Goal: Information Seeking & Learning: Check status

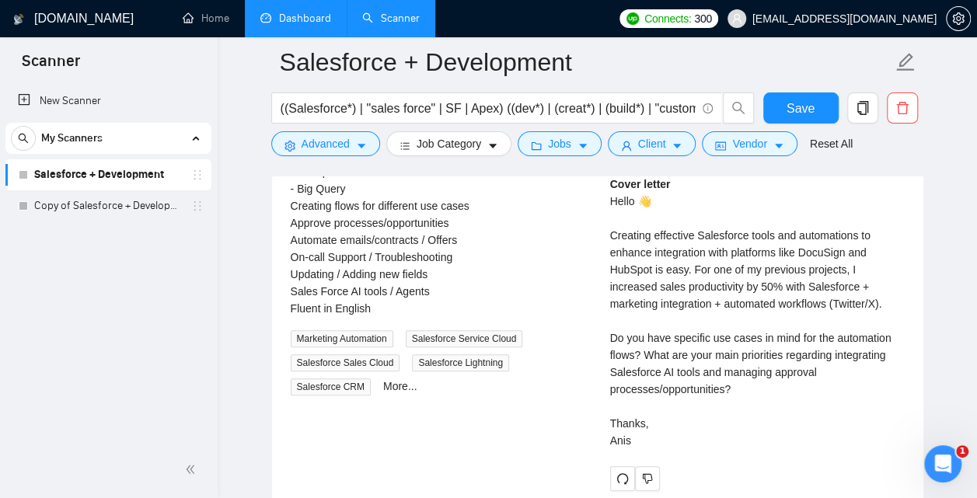
click at [303, 24] on link "Dashboard" at bounding box center [295, 18] width 71 height 13
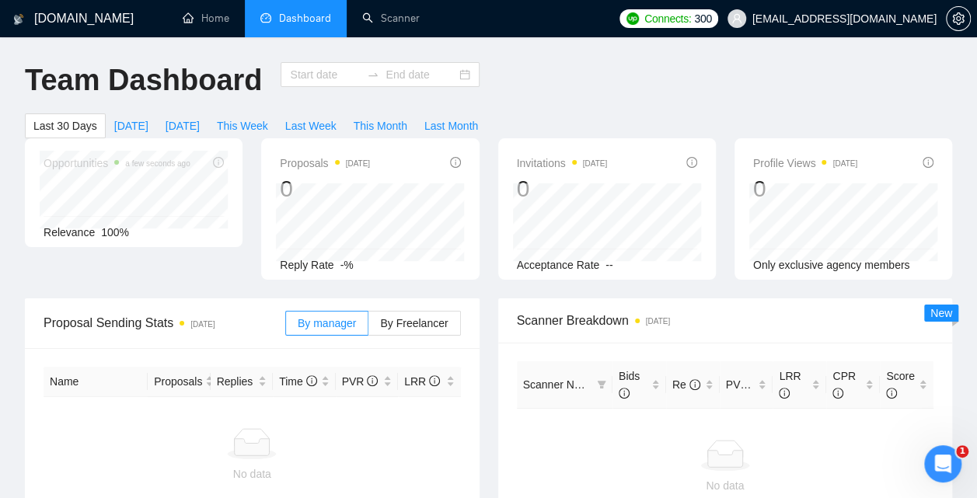
type input "[DATE]"
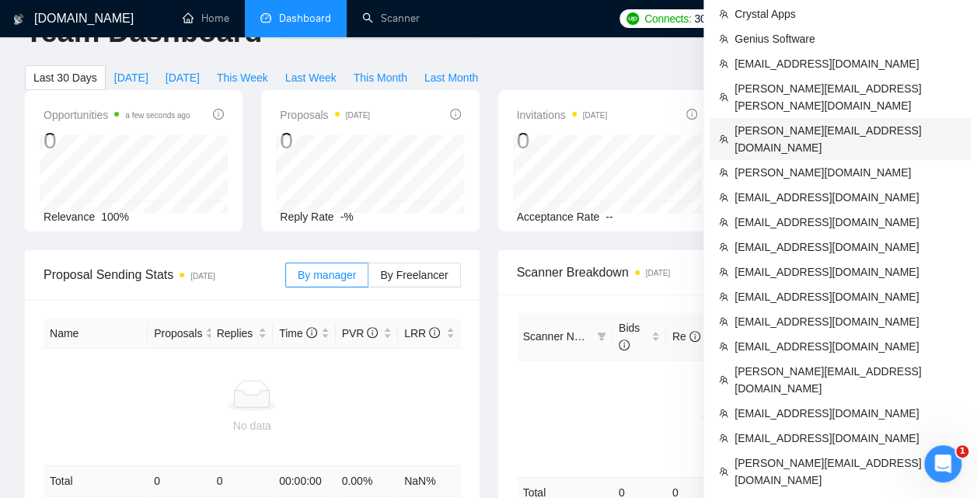
scroll to position [76, 0]
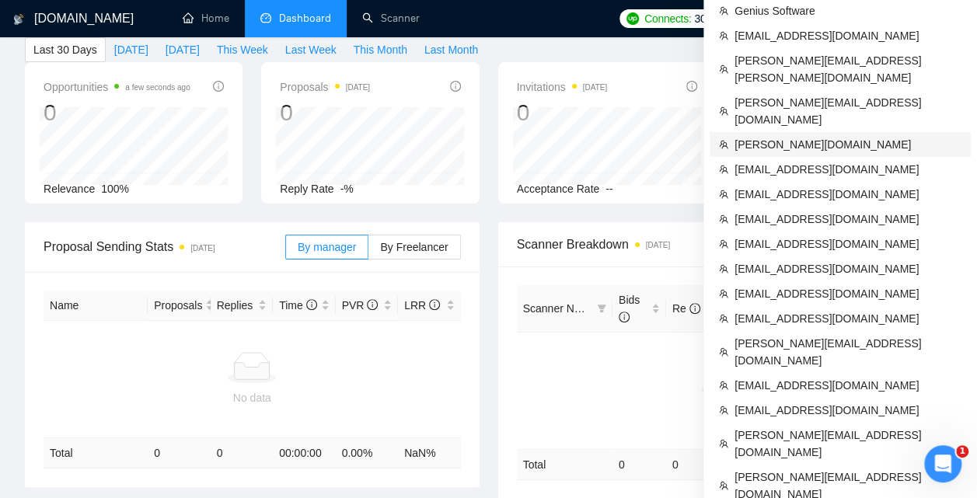
click at [769, 136] on span "[PERSON_NAME][DOMAIN_NAME]" at bounding box center [847, 144] width 227 height 17
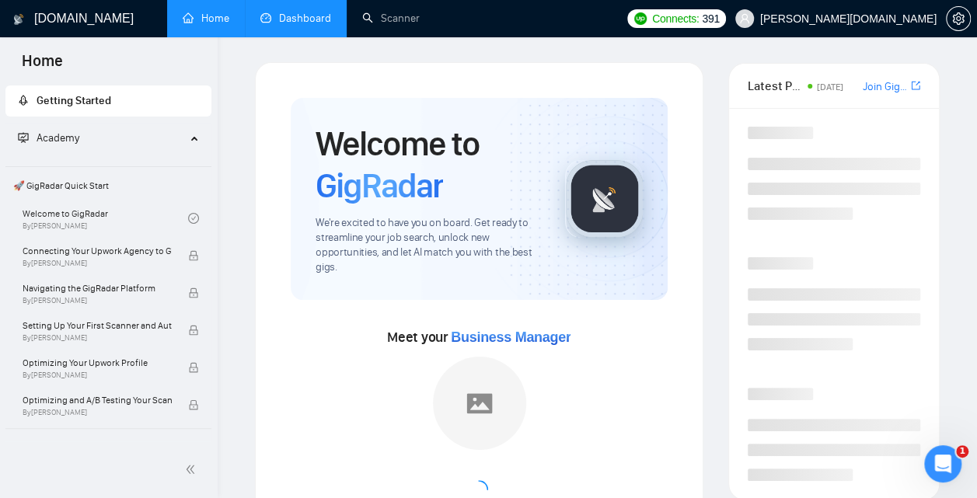
click at [301, 12] on link "Dashboard" at bounding box center [295, 18] width 71 height 13
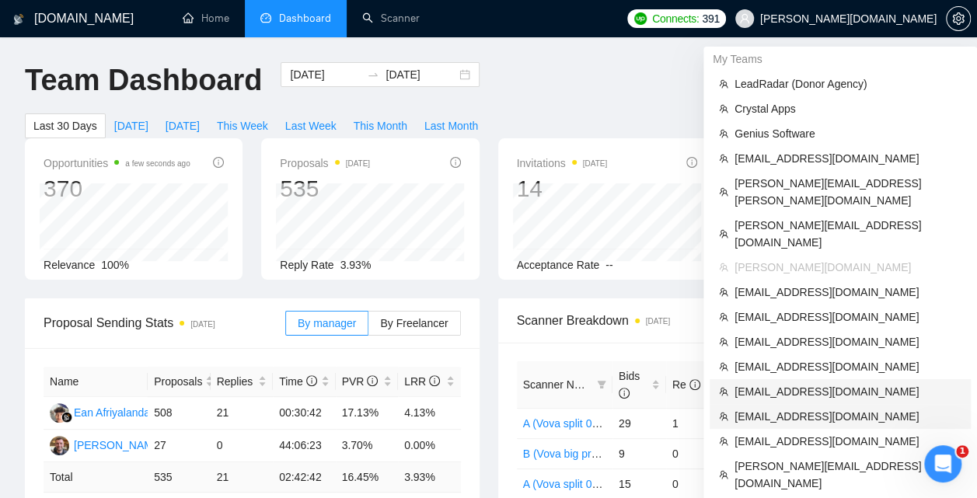
click at [804, 383] on span "[EMAIL_ADDRESS][DOMAIN_NAME]" at bounding box center [847, 391] width 227 height 17
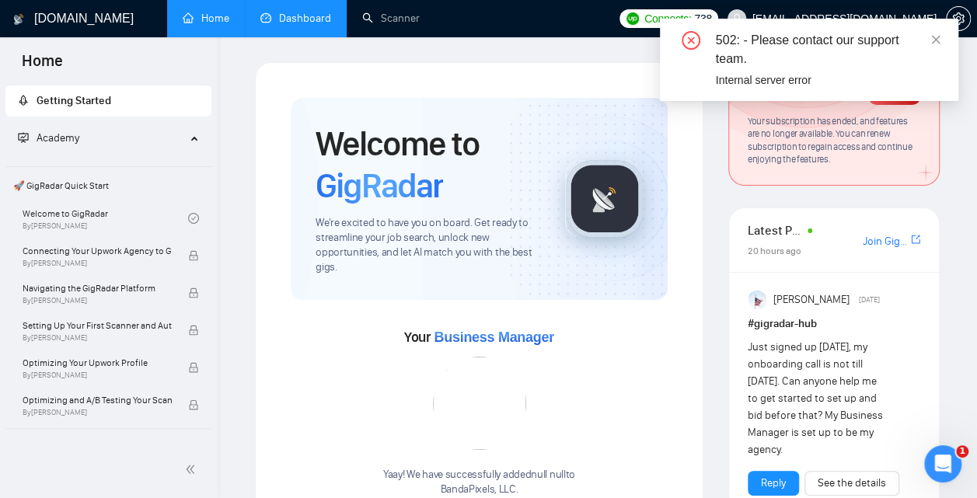
click at [331, 25] on link "Dashboard" at bounding box center [295, 18] width 71 height 13
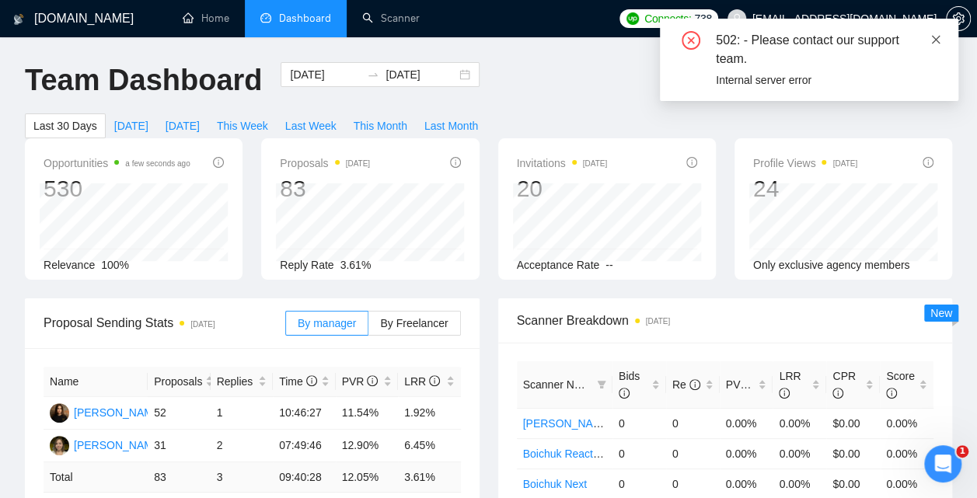
click at [934, 37] on icon "close" at bounding box center [935, 39] width 11 height 11
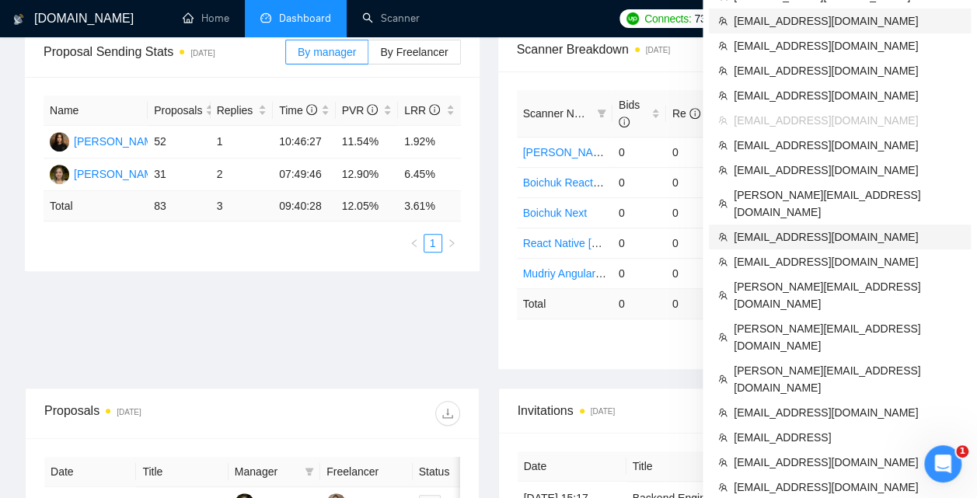
scroll to position [274, 0]
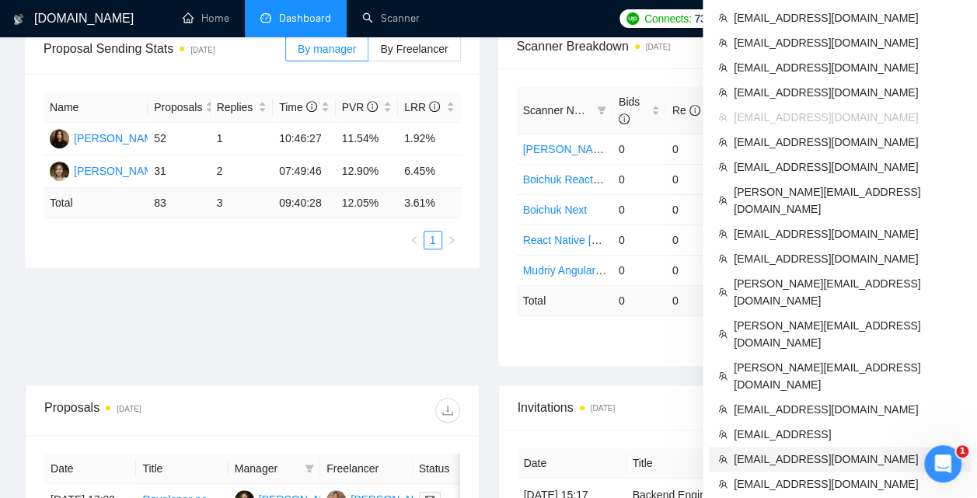
click at [760, 451] on span "[EMAIL_ADDRESS][DOMAIN_NAME]" at bounding box center [847, 459] width 228 height 17
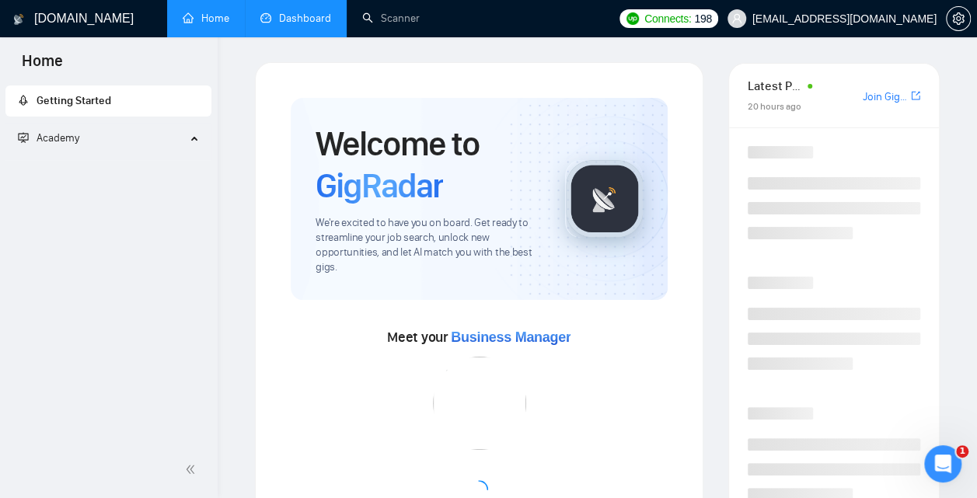
click at [298, 14] on link "Dashboard" at bounding box center [295, 18] width 71 height 13
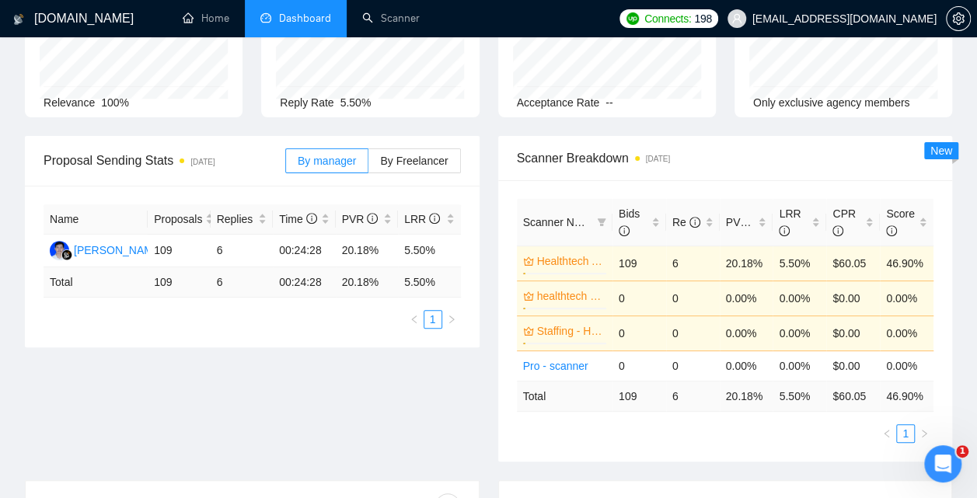
scroll to position [149, 0]
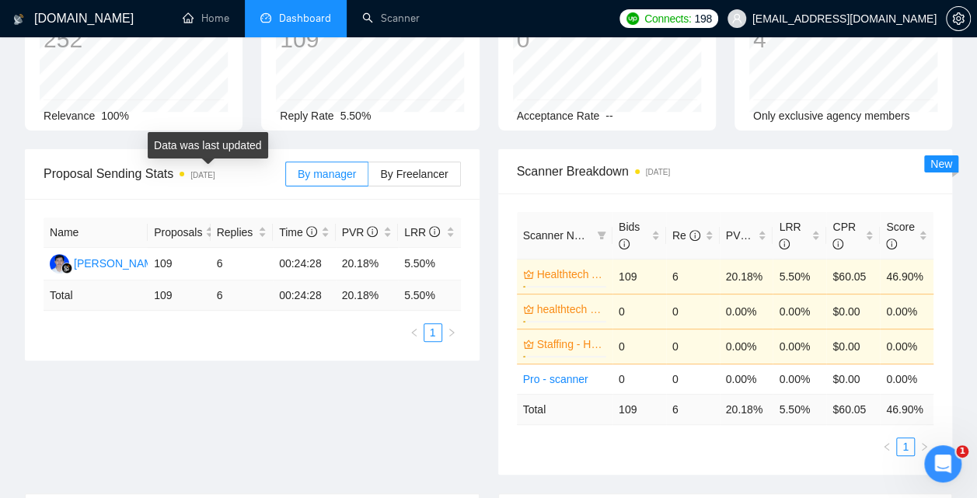
drag, startPoint x: 241, startPoint y: 170, endPoint x: 194, endPoint y: 170, distance: 46.6
click at [194, 170] on span "Proposal Sending Stats [DATE]" at bounding box center [165, 173] width 242 height 19
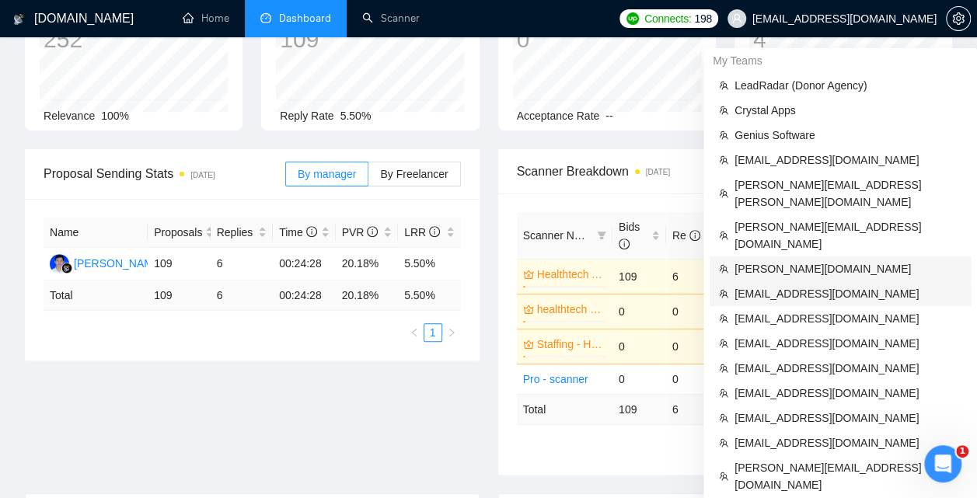
click at [783, 256] on li "[PERSON_NAME][DOMAIN_NAME]" at bounding box center [839, 268] width 261 height 25
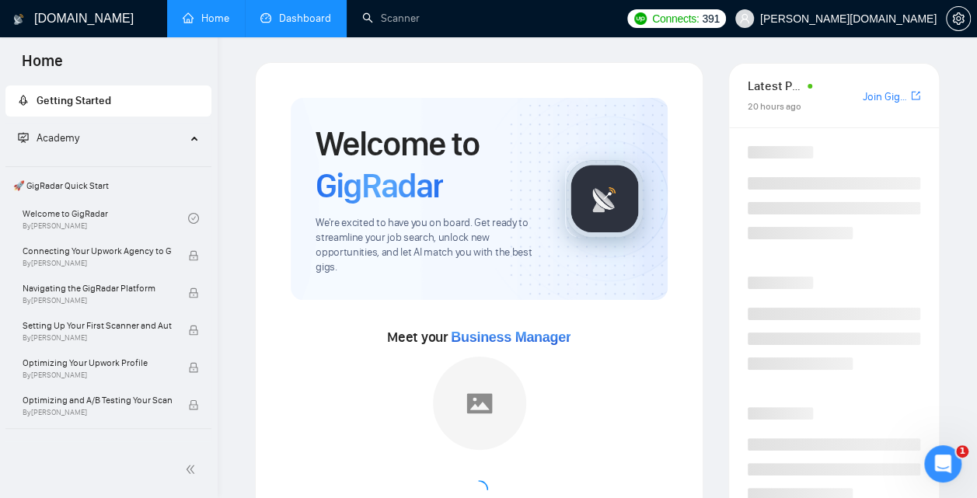
click at [314, 25] on link "Dashboard" at bounding box center [295, 18] width 71 height 13
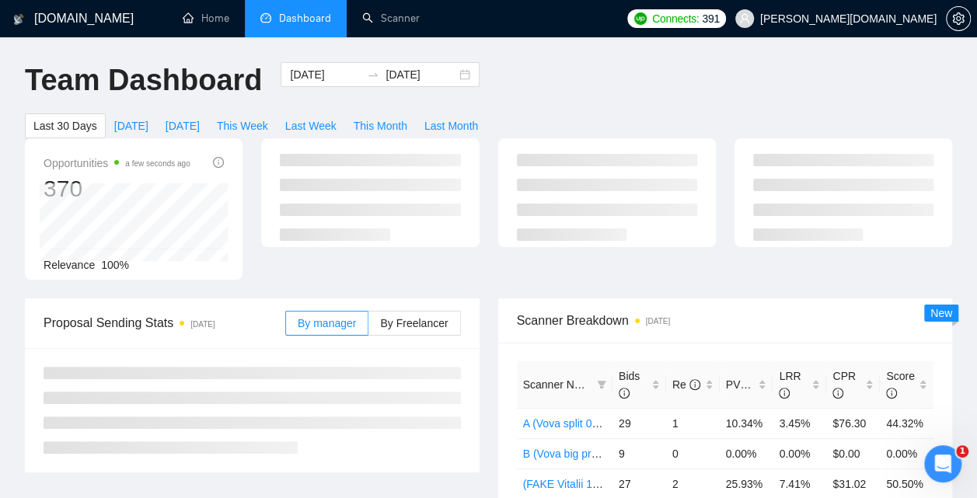
click at [243, 294] on div "Opportunities a few seconds ago 370 Relevance 100%" at bounding box center [489, 218] width 946 height 160
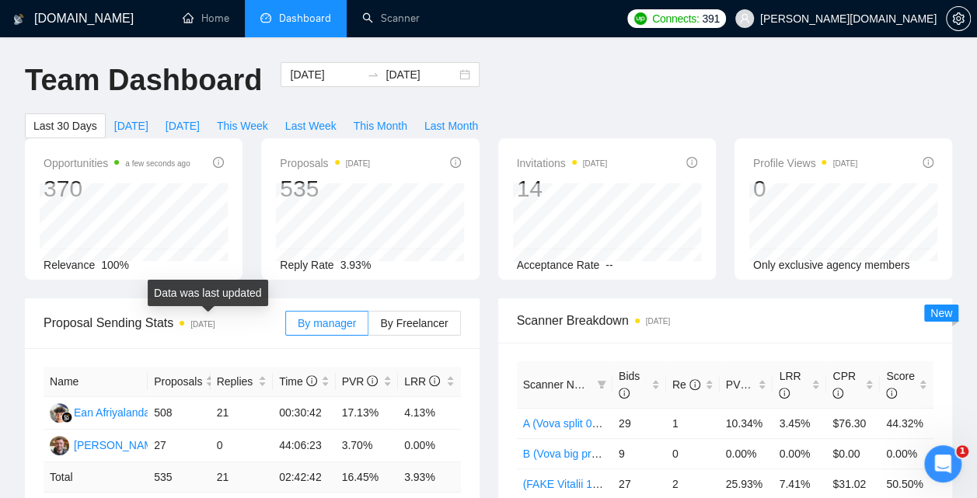
drag, startPoint x: 237, startPoint y: 329, endPoint x: 187, endPoint y: 326, distance: 49.8
click at [187, 326] on span "Proposal Sending Stats [DATE]" at bounding box center [165, 322] width 242 height 19
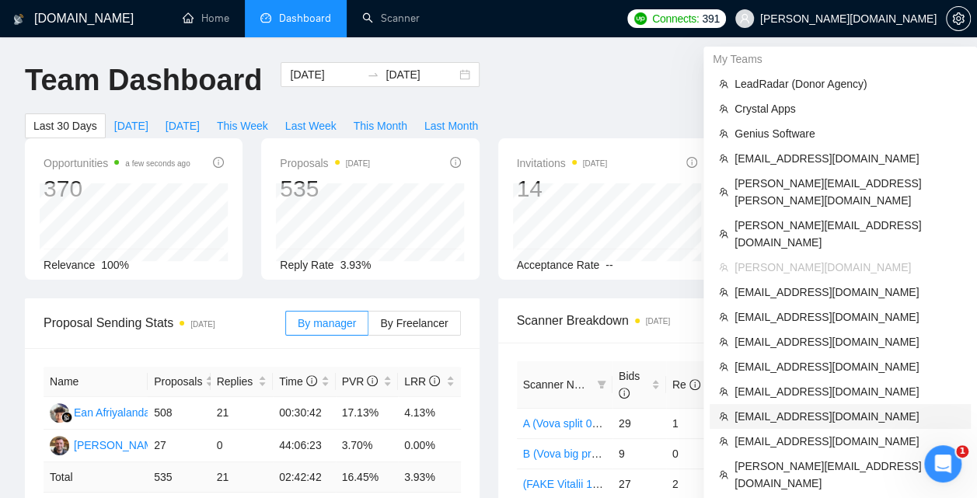
click at [789, 408] on span "[EMAIL_ADDRESS][DOMAIN_NAME]" at bounding box center [847, 416] width 227 height 17
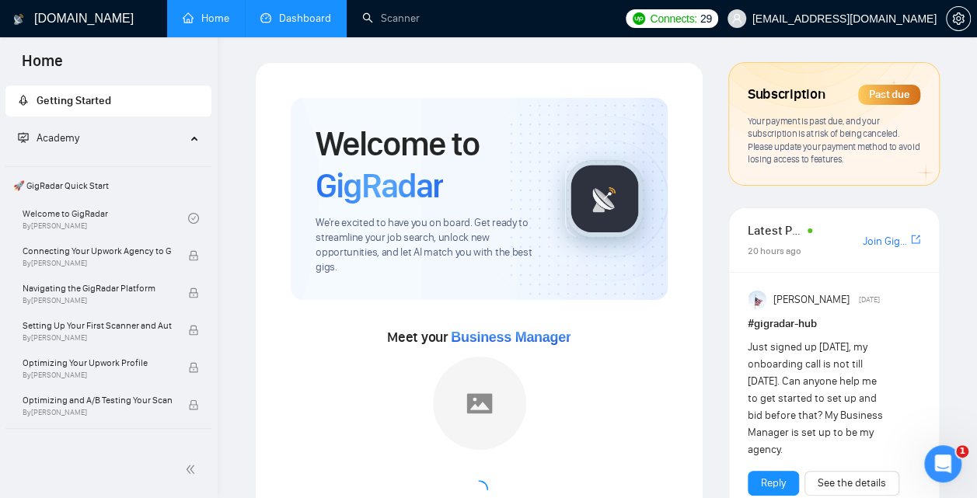
click at [307, 25] on link "Dashboard" at bounding box center [295, 18] width 71 height 13
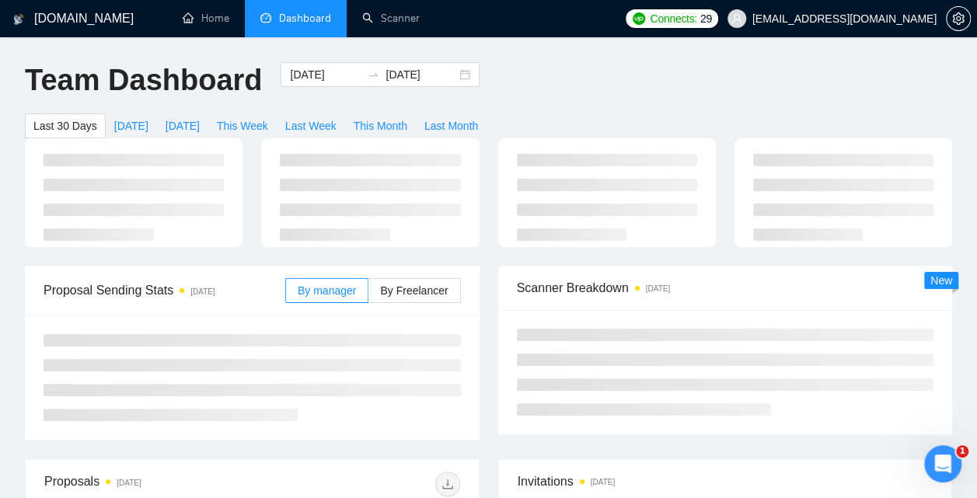
type input "[DATE]"
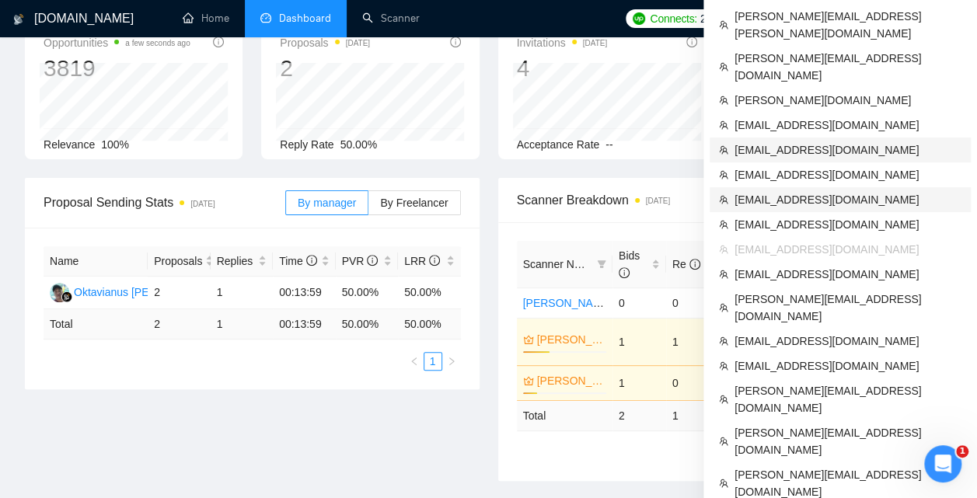
scroll to position [127, 0]
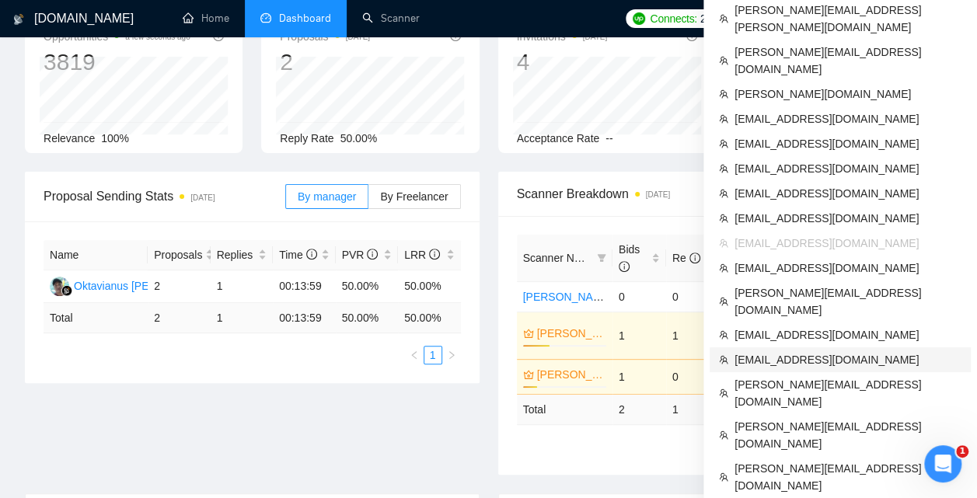
click at [776, 351] on span "[EMAIL_ADDRESS][DOMAIN_NAME]" at bounding box center [847, 359] width 227 height 17
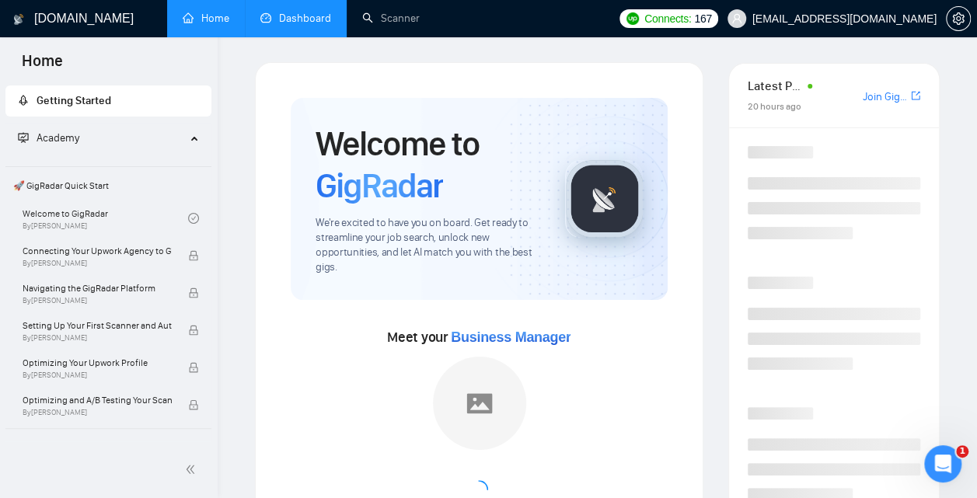
click at [281, 17] on link "Dashboard" at bounding box center [295, 18] width 71 height 13
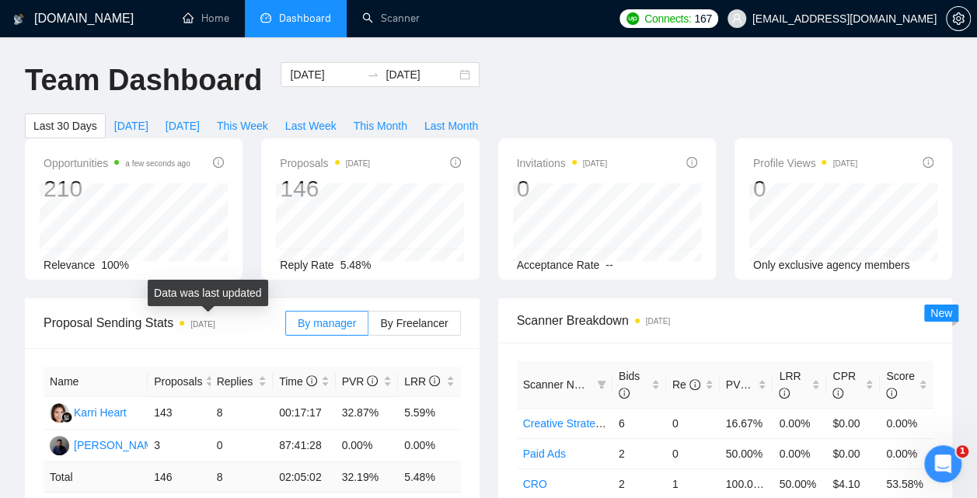
drag, startPoint x: 242, startPoint y: 326, endPoint x: 192, endPoint y: 326, distance: 49.7
click at [192, 326] on span "Proposal Sending Stats [DATE]" at bounding box center [165, 322] width 242 height 19
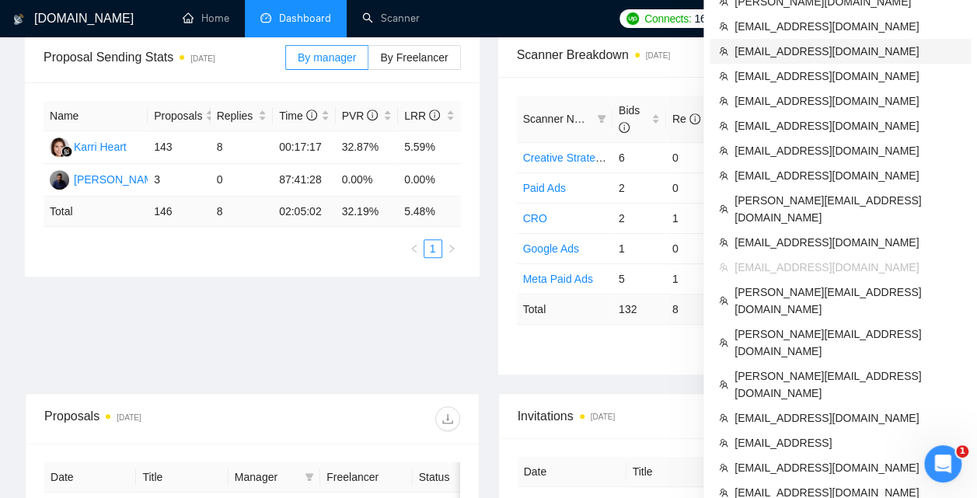
scroll to position [265, 0]
click at [792, 410] on span "[EMAIL_ADDRESS][DOMAIN_NAME]" at bounding box center [847, 418] width 227 height 17
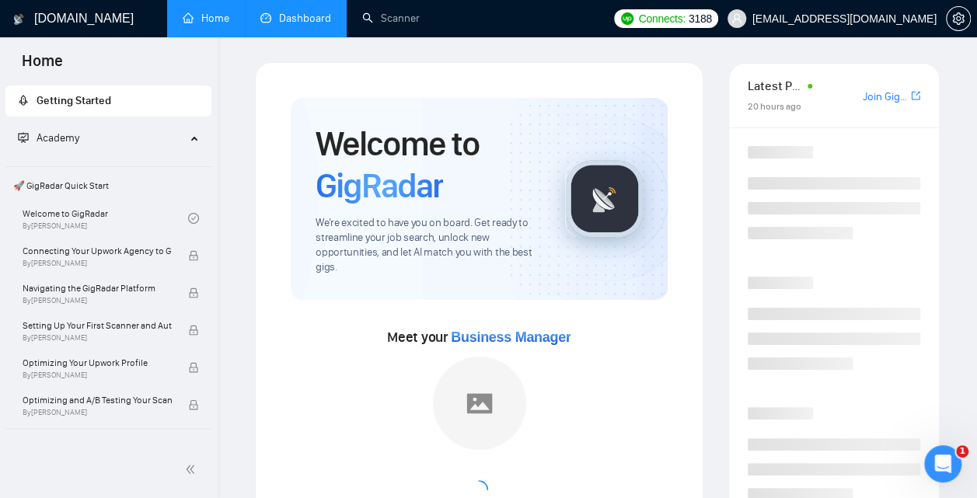
click at [297, 23] on link "Dashboard" at bounding box center [295, 18] width 71 height 13
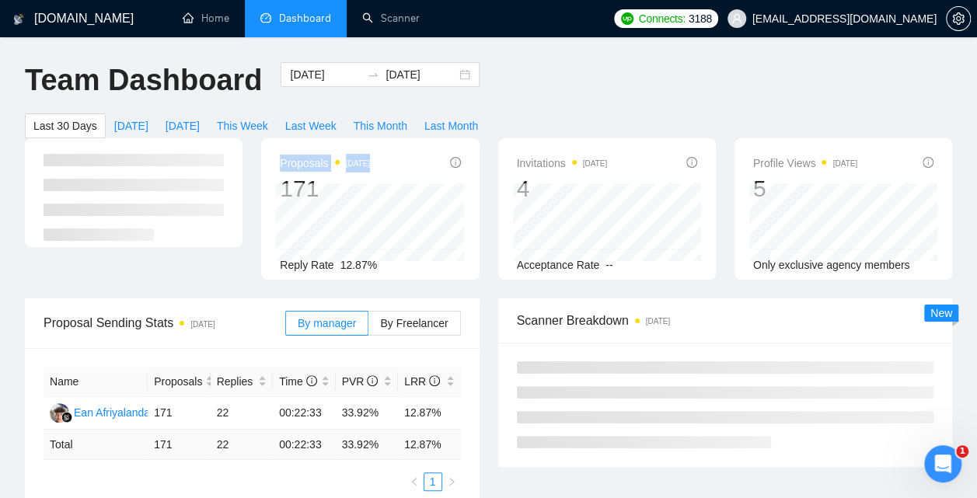
drag, startPoint x: 239, startPoint y: 296, endPoint x: 195, endPoint y: 295, distance: 43.5
click at [195, 301] on div "Proposal Sending Stats [DATE]" at bounding box center [165, 323] width 242 height 44
click at [244, 331] on span "Proposal Sending Stats [DATE]" at bounding box center [165, 322] width 242 height 19
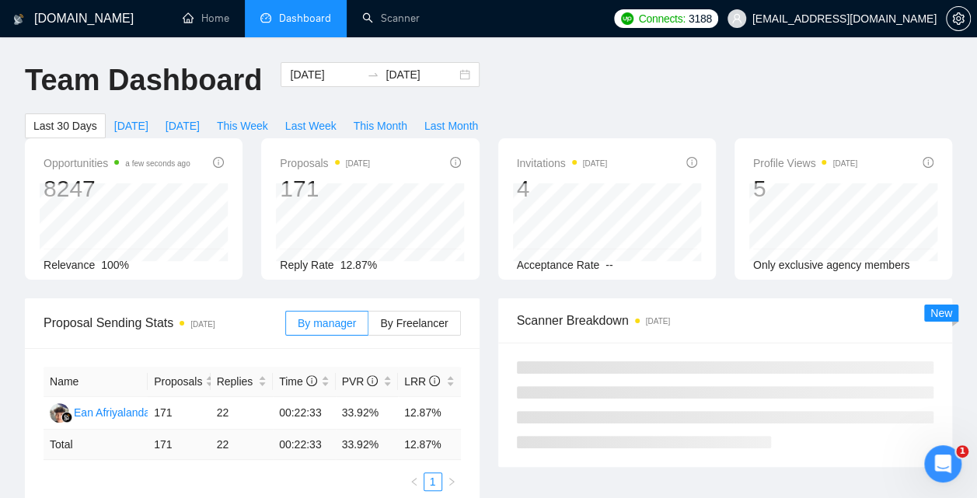
click at [189, 326] on span "Proposal Sending Stats [DATE]" at bounding box center [165, 322] width 242 height 19
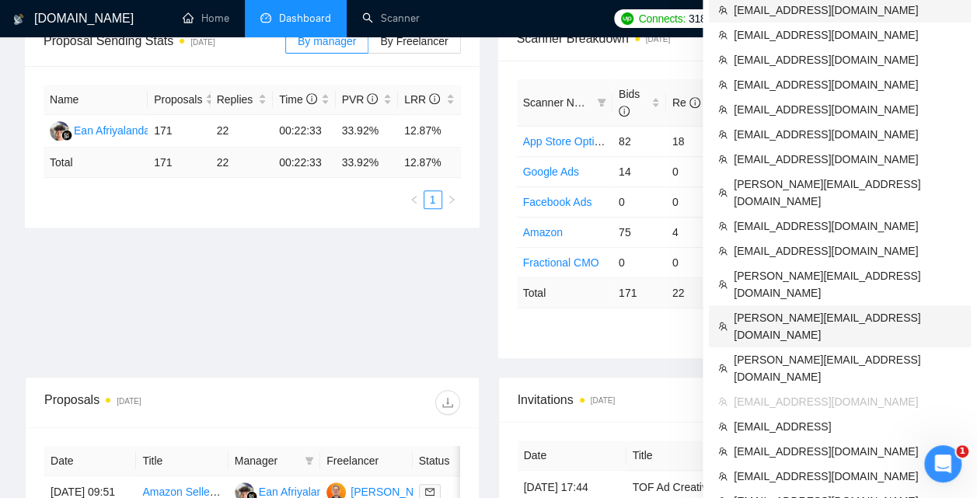
scroll to position [280, 0]
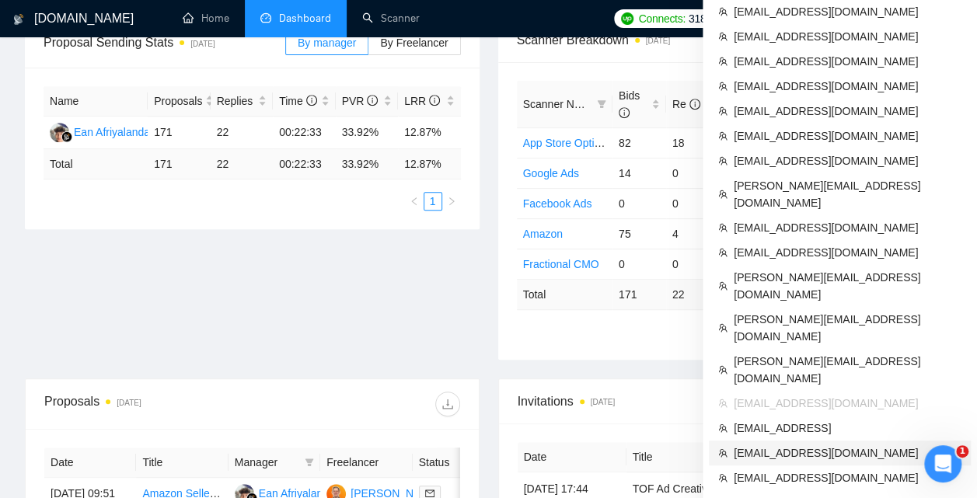
click at [792, 444] on span "[EMAIL_ADDRESS][DOMAIN_NAME]" at bounding box center [847, 452] width 228 height 17
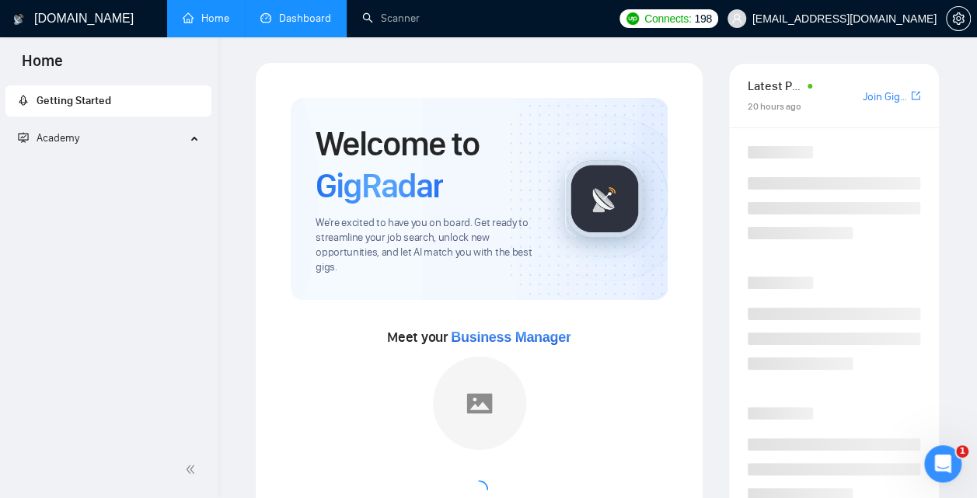
click at [313, 23] on link "Dashboard" at bounding box center [295, 18] width 71 height 13
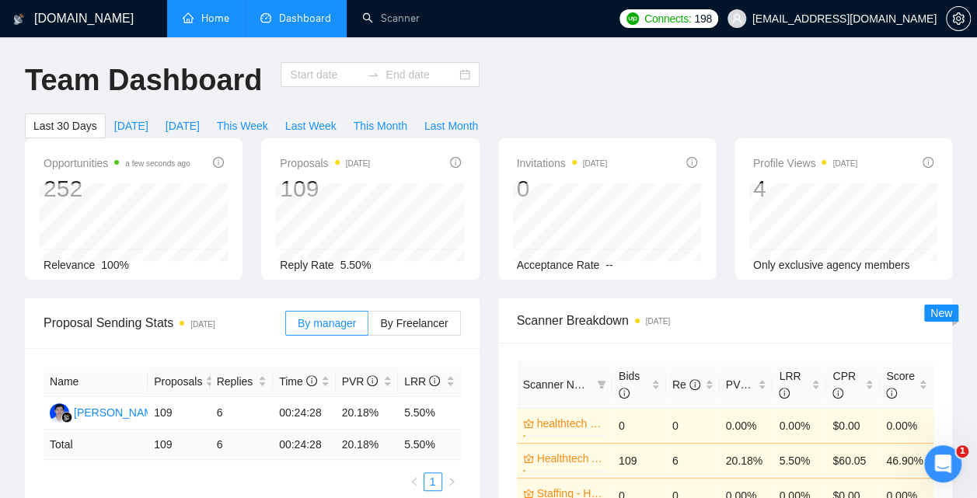
type input "[DATE]"
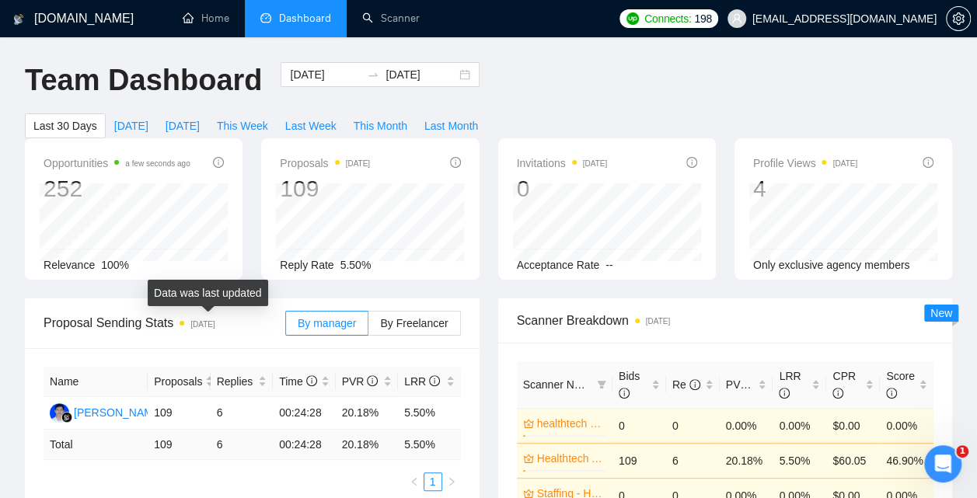
drag, startPoint x: 235, startPoint y: 329, endPoint x: 190, endPoint y: 327, distance: 45.1
click at [190, 327] on span "[DATE]" at bounding box center [196, 323] width 35 height 17
